Goal: Task Accomplishment & Management: Manage account settings

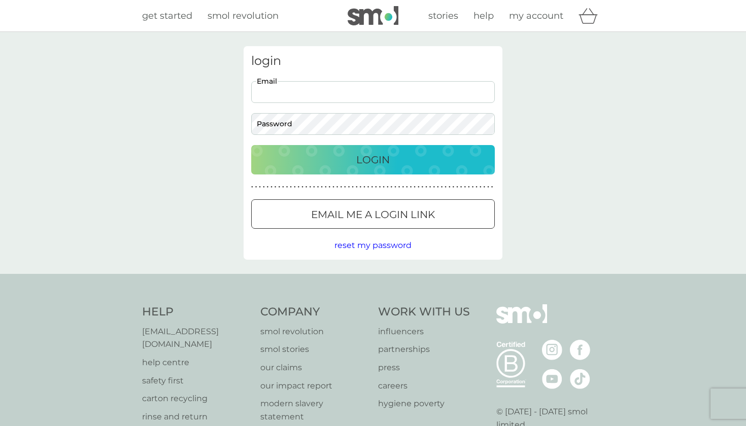
type input "[EMAIL_ADDRESS][DOMAIN_NAME]"
click at [373, 159] on button "Login" at bounding box center [372, 159] width 243 height 29
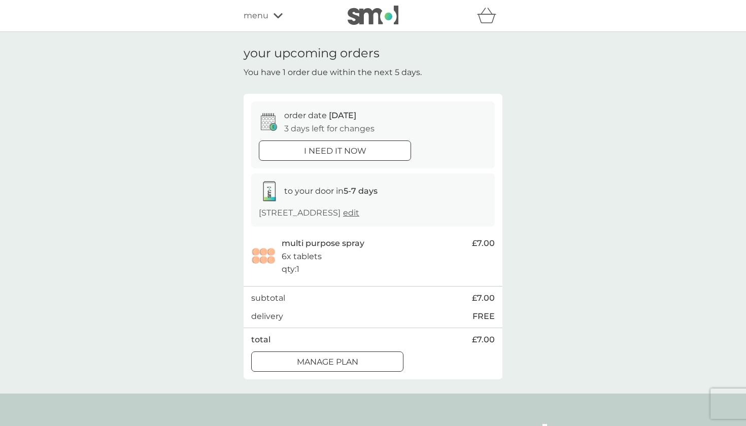
click at [359, 212] on span "edit" at bounding box center [351, 213] width 16 height 10
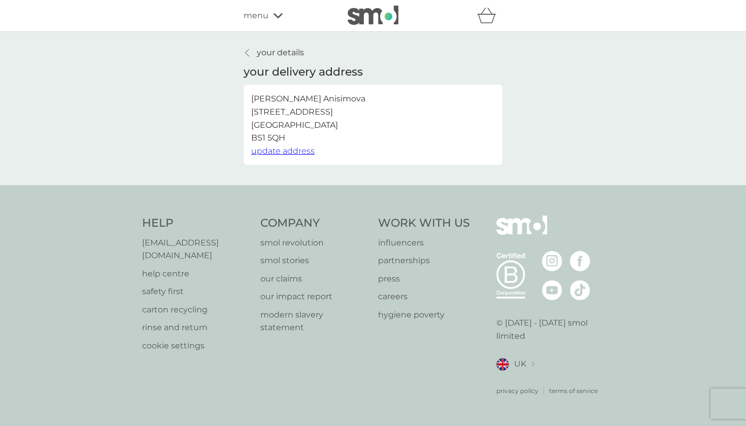
click at [290, 151] on span "update address" at bounding box center [282, 151] width 63 height 10
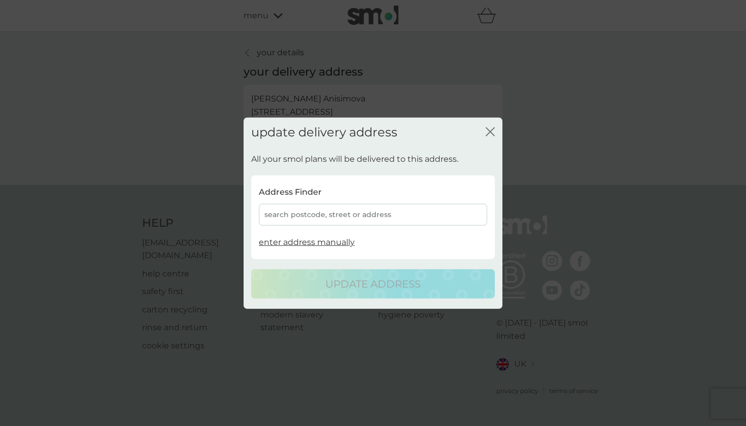
click at [320, 215] on div "search postcode, street or address" at bounding box center [373, 215] width 228 height 22
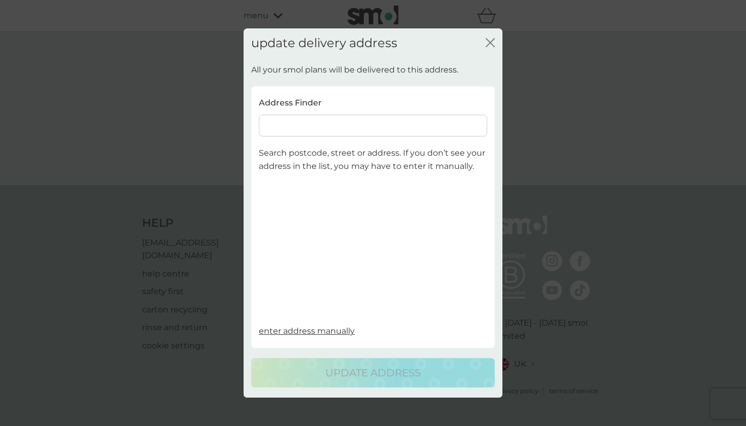
click at [285, 131] on input at bounding box center [373, 126] width 228 height 22
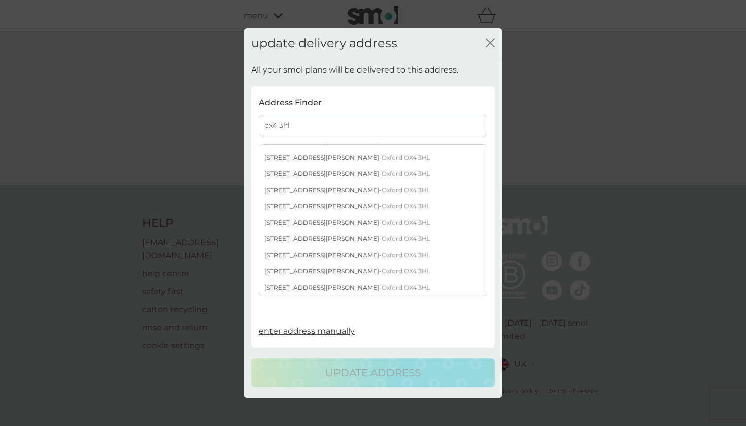
type input "ox4 3hl"
click at [285, 271] on div "17 Frederick Road - Oxford OX4 3HL" at bounding box center [372, 271] width 227 height 16
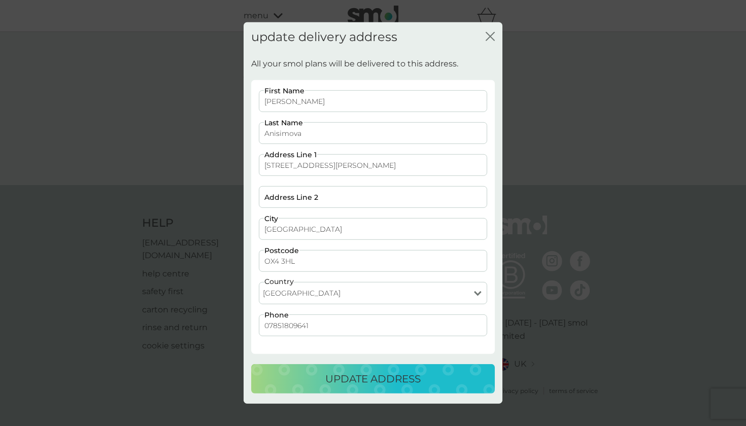
click at [370, 380] on p "update address" at bounding box center [372, 379] width 95 height 16
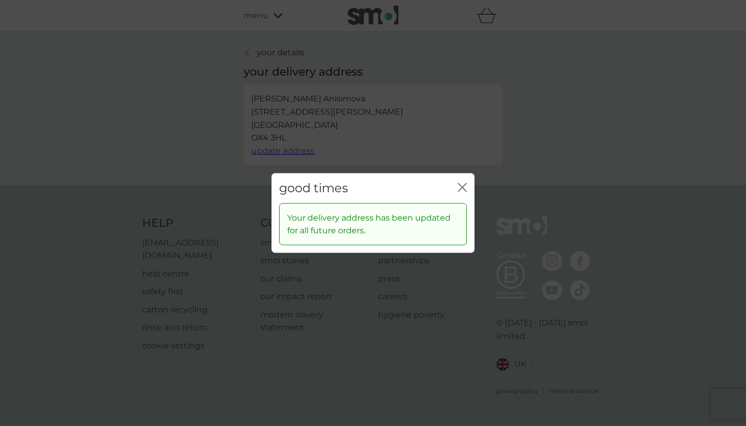
click at [491, 216] on div "good times close Your delivery address has been updated for all future orders." at bounding box center [373, 213] width 746 height 426
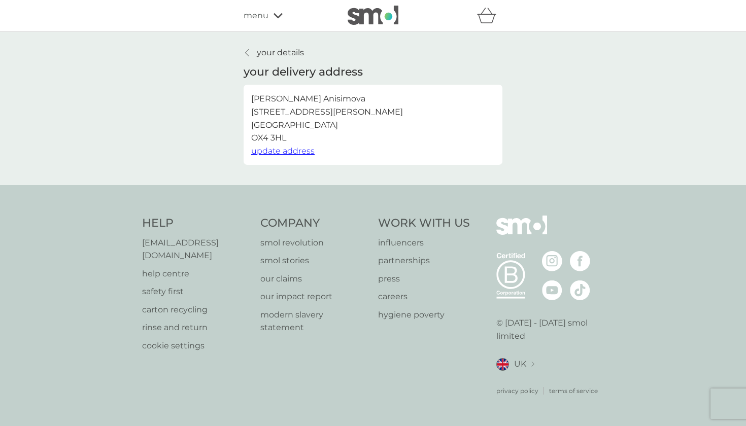
click at [274, 52] on p "your details" at bounding box center [280, 52] width 47 height 13
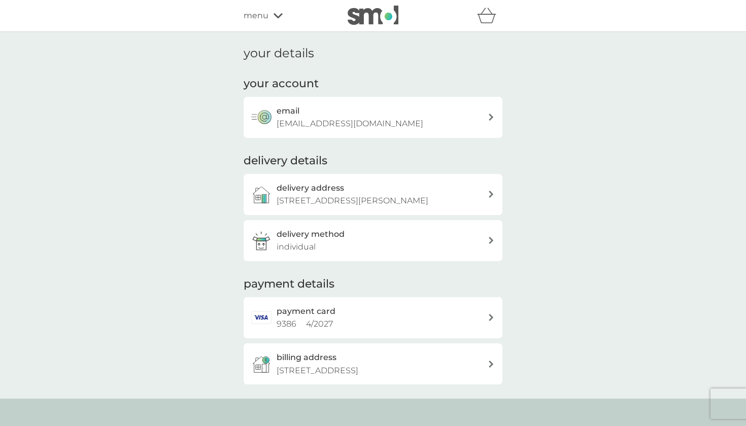
click at [491, 16] on icon "basket" at bounding box center [486, 16] width 19 height 16
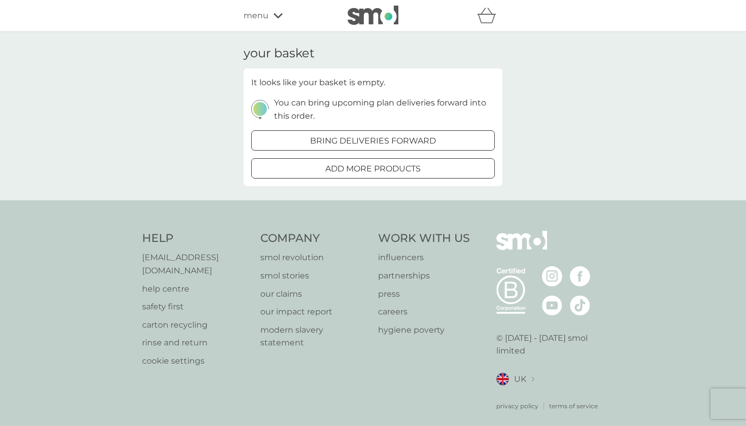
click at [264, 17] on span "menu" at bounding box center [255, 15] width 25 height 13
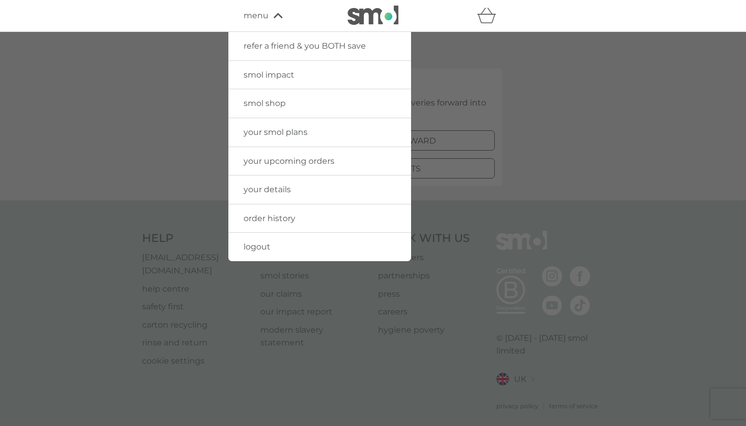
click at [474, 46] on div at bounding box center [373, 245] width 746 height 426
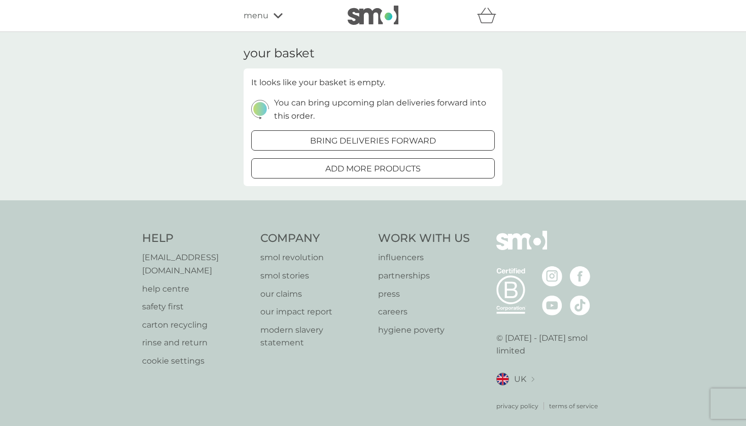
click at [490, 18] on icon "basket" at bounding box center [486, 16] width 19 height 16
click at [262, 22] on span "menu" at bounding box center [255, 15] width 25 height 13
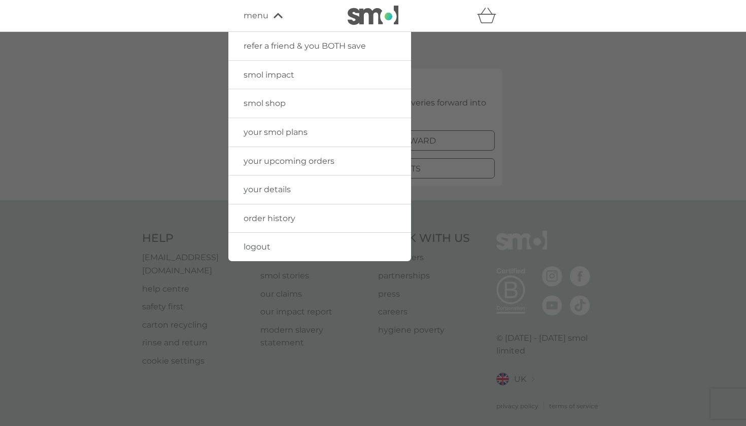
click at [281, 130] on span "your smol plans" at bounding box center [275, 132] width 64 height 10
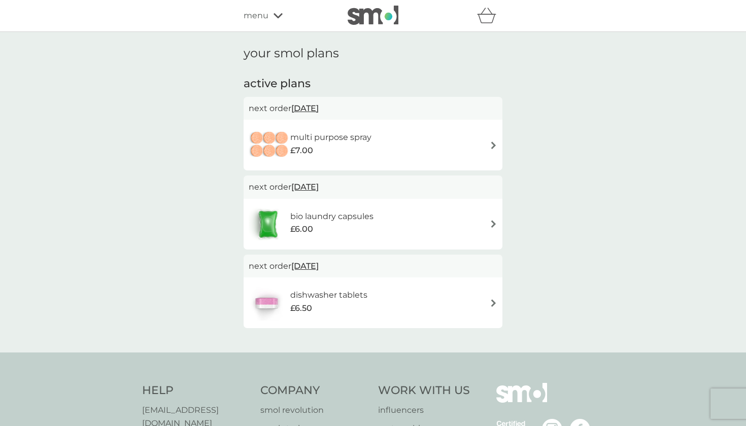
click at [310, 110] on span "13 Oct 2025" at bounding box center [304, 108] width 27 height 20
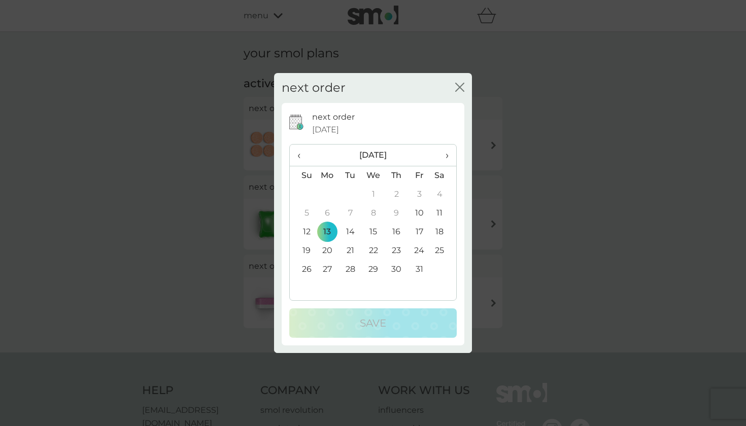
click at [445, 161] on span "›" at bounding box center [443, 155] width 10 height 21
click at [348, 253] on td "18" at bounding box center [350, 250] width 23 height 19
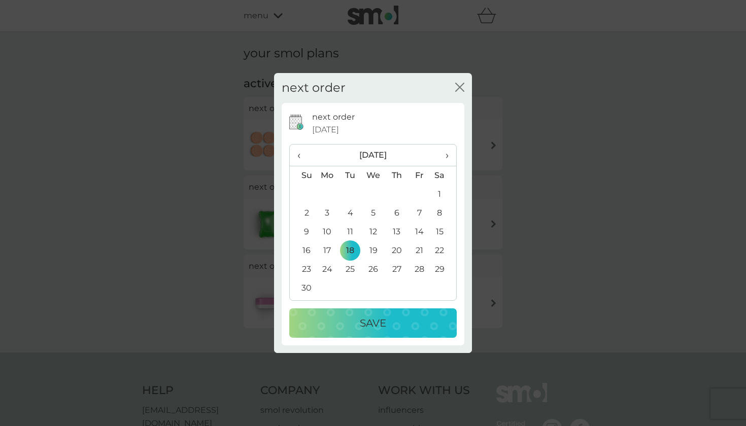
click at [354, 324] on div "Save" at bounding box center [372, 323] width 147 height 16
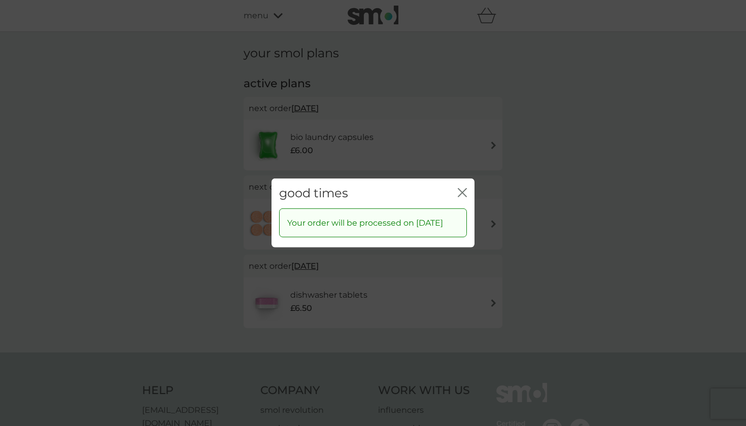
click at [466, 188] on icon "close" at bounding box center [461, 192] width 9 height 9
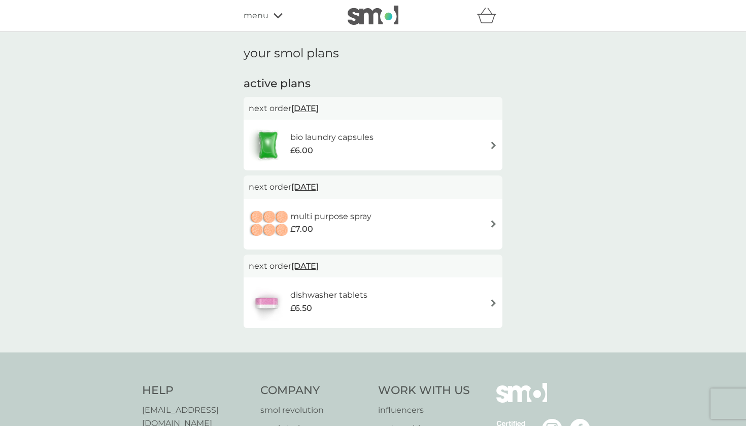
click at [318, 265] on span "23 Dec 2025" at bounding box center [304, 266] width 27 height 20
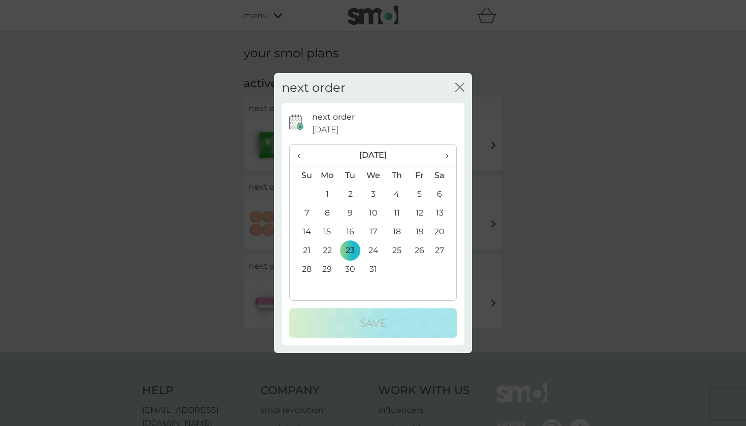
click at [300, 154] on span "‹" at bounding box center [302, 155] width 11 height 21
click at [373, 232] on td "15" at bounding box center [373, 232] width 23 height 19
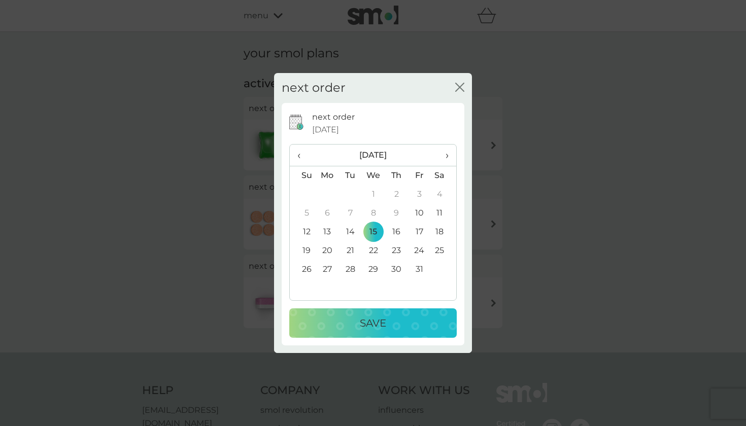
click at [375, 324] on p "Save" at bounding box center [373, 323] width 26 height 16
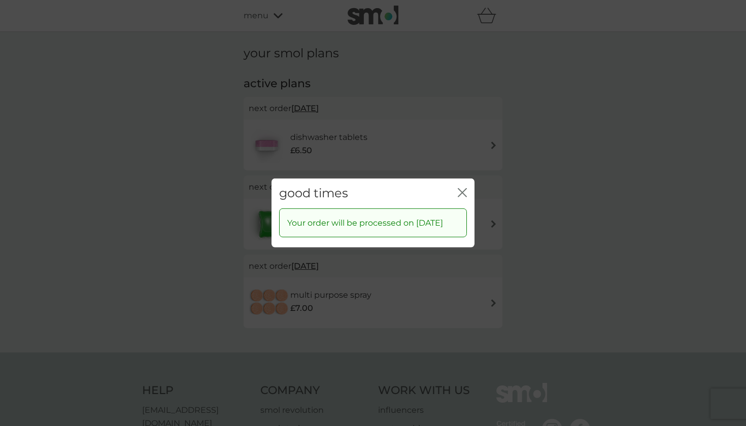
click at [464, 188] on icon "close" at bounding box center [461, 192] width 9 height 9
